Goal: Task Accomplishment & Management: Use online tool/utility

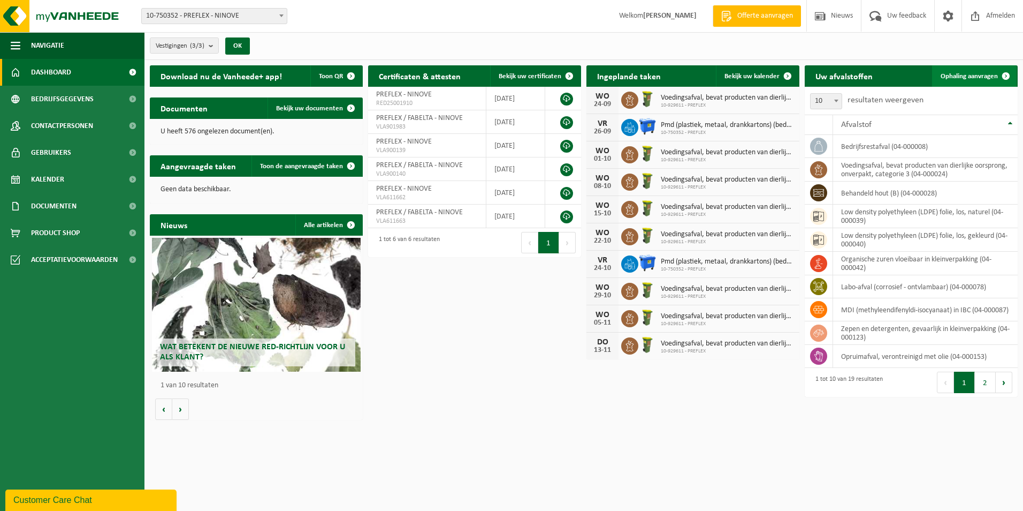
click at [982, 73] on span "Ophaling aanvragen" at bounding box center [969, 76] width 57 height 7
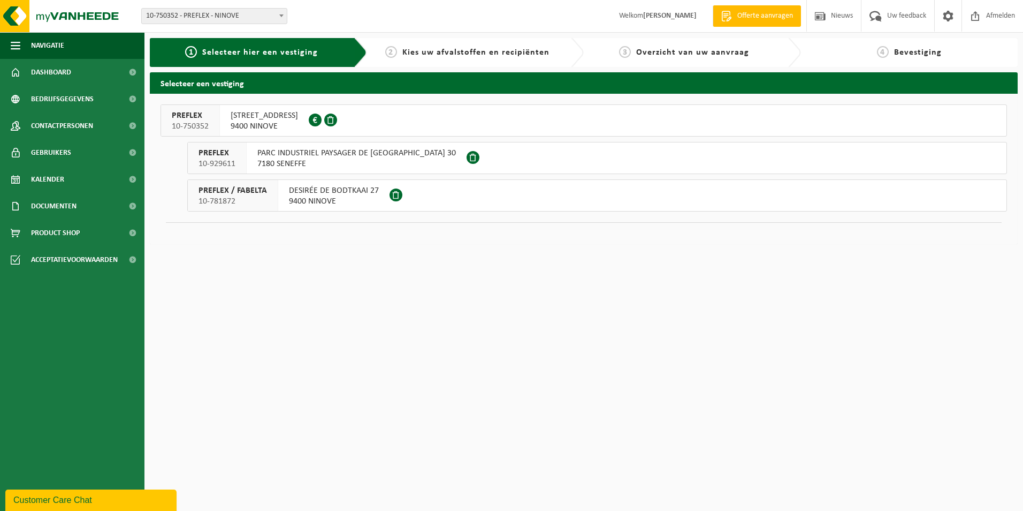
click at [341, 199] on span "9400 NINOVE" at bounding box center [334, 201] width 90 height 11
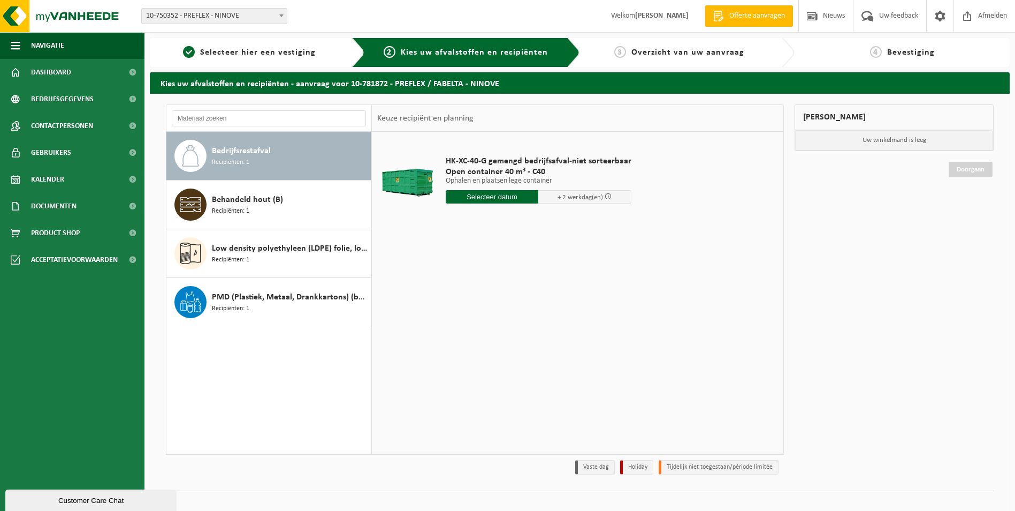
click at [266, 162] on div "Bedrijfsrestafval Recipiënten: 1" at bounding box center [290, 156] width 156 height 32
click at [475, 198] on input "text" at bounding box center [492, 196] width 93 height 13
click at [517, 312] on div "25" at bounding box center [512, 308] width 19 height 17
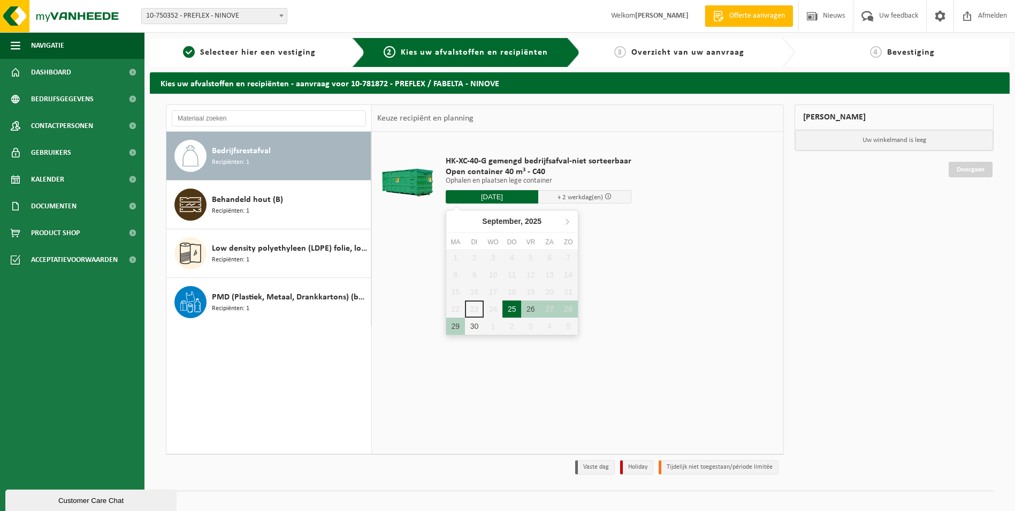
type input "Van [DATE]"
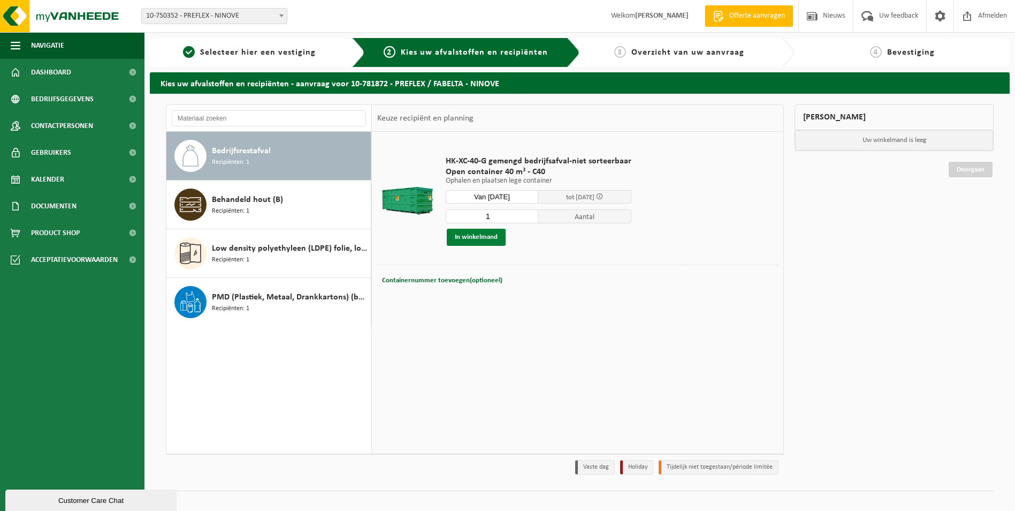
click at [481, 237] on button "In winkelmand" at bounding box center [476, 237] width 59 height 17
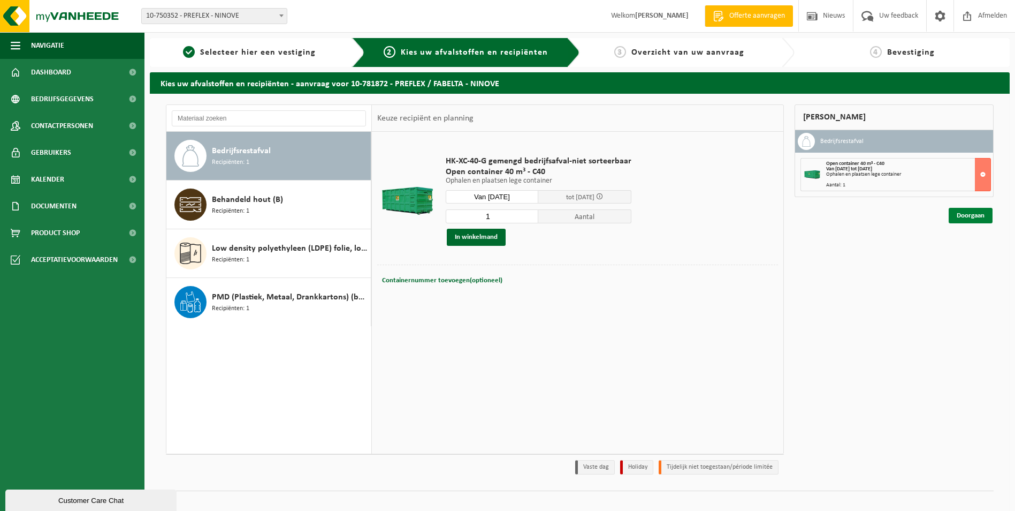
click at [973, 215] on link "Doorgaan" at bounding box center [971, 216] width 44 height 16
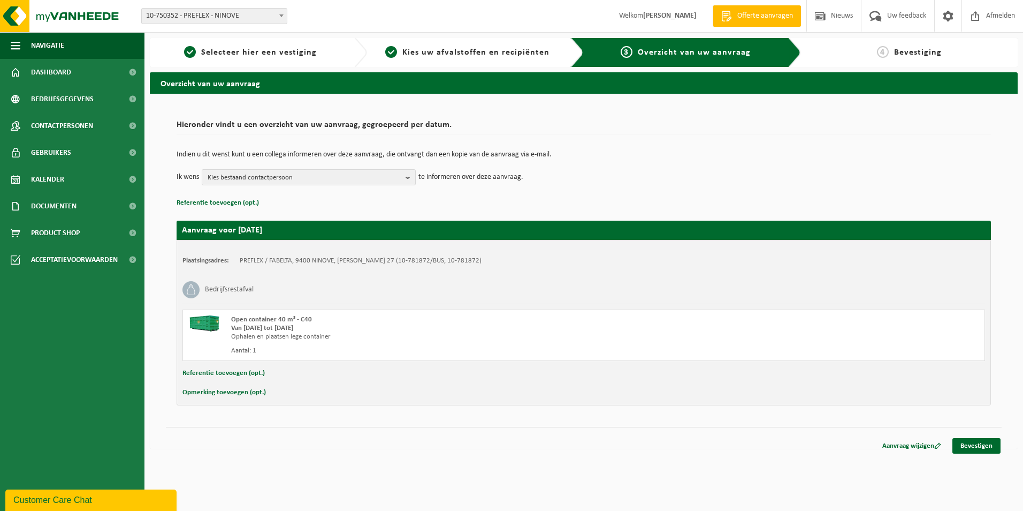
click at [990, 432] on div "Aanvraag wijzigen Bevestigen" at bounding box center [584, 432] width 836 height 11
click at [989, 443] on link "Bevestigen" at bounding box center [977, 446] width 48 height 16
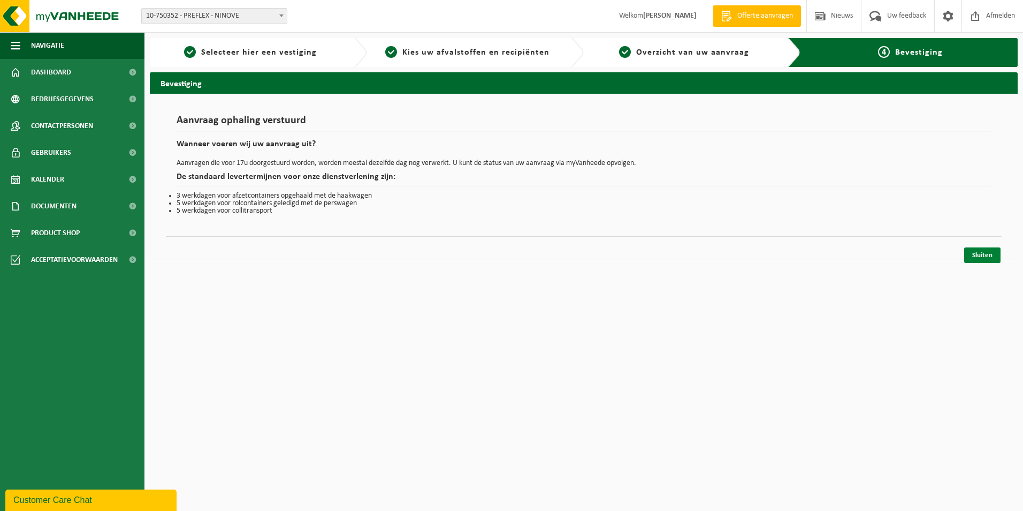
click at [986, 249] on link "Sluiten" at bounding box center [983, 255] width 36 height 16
